Goal: Information Seeking & Learning: Learn about a topic

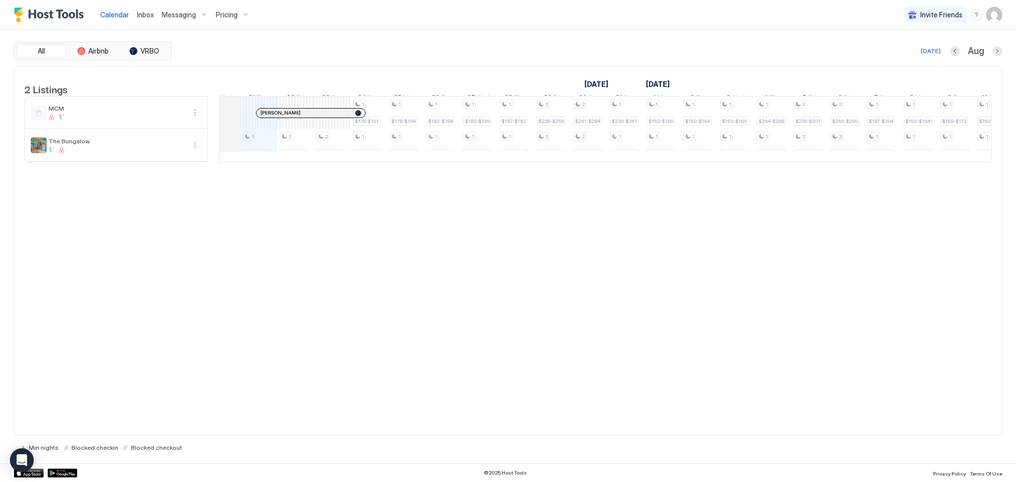
scroll to position [0, 935]
click at [146, 46] on button "VRBO" at bounding box center [145, 51] width 50 height 14
click at [225, 18] on span "Pricing" at bounding box center [227, 14] width 22 height 9
click at [200, 95] on span "MCM" at bounding box center [200, 94] width 16 height 7
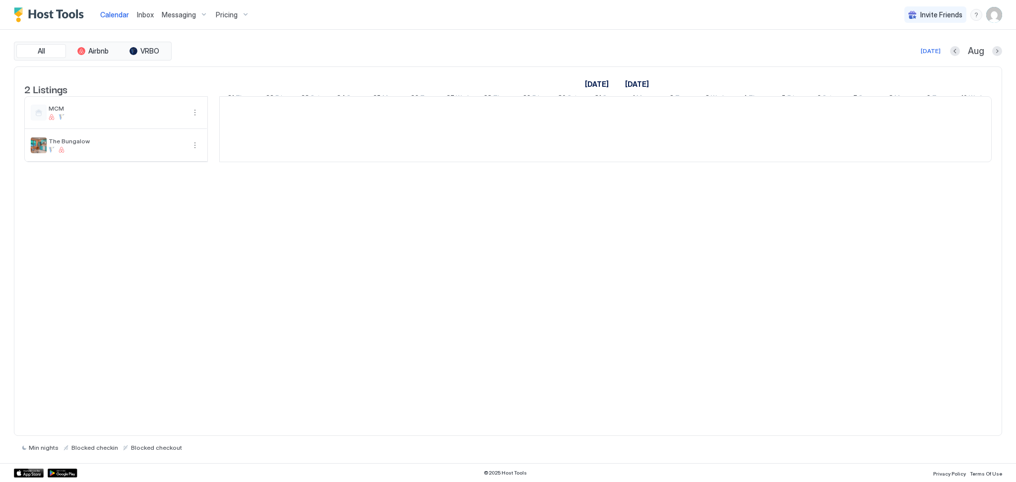
scroll to position [0, 551]
